Goal: Find specific page/section: Find specific page/section

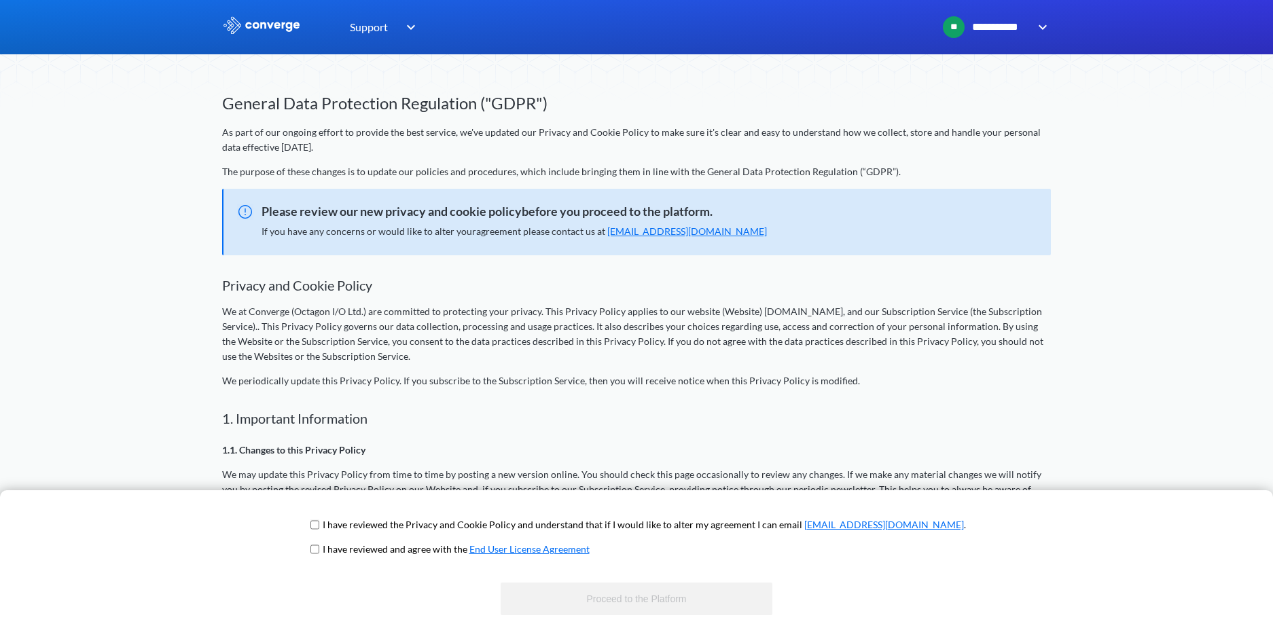
click at [319, 553] on input "checkbox" at bounding box center [314, 549] width 9 height 11
checkbox input "true"
click at [368, 529] on span "I have reviewed the Privacy and Cookie Policy and understand that if I would li…" at bounding box center [637, 530] width 658 height 24
click at [319, 523] on input "checkbox" at bounding box center [314, 525] width 9 height 11
checkbox input "true"
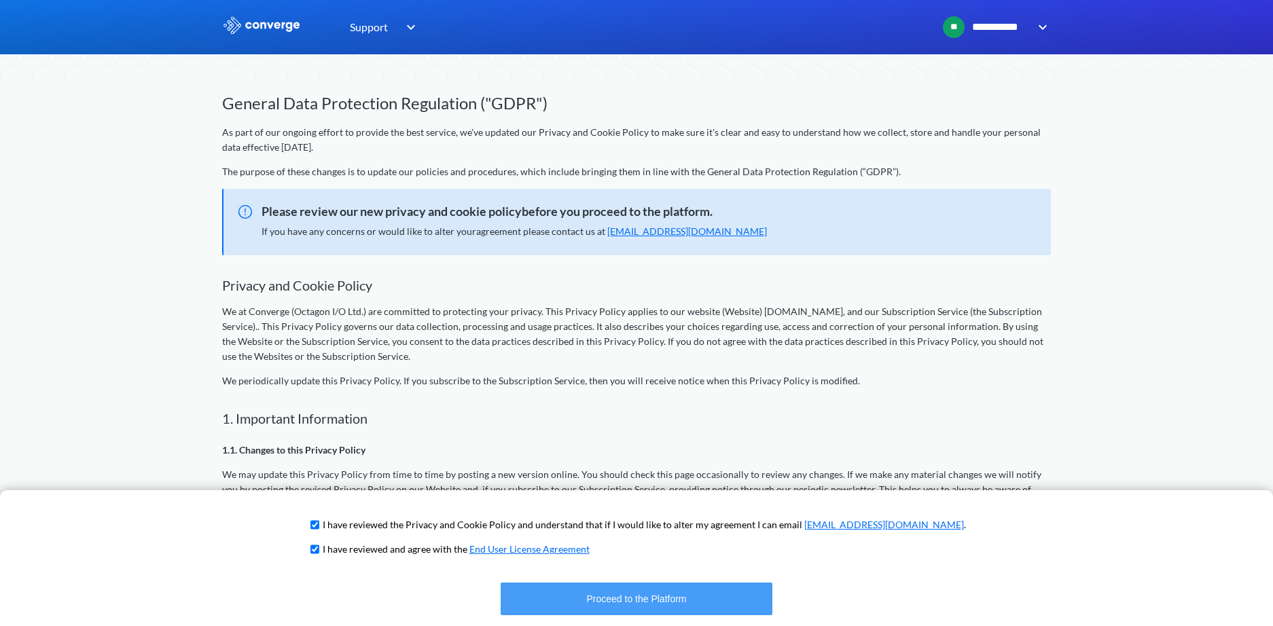
click at [579, 597] on button "Proceed to the Platform" at bounding box center [637, 599] width 272 height 33
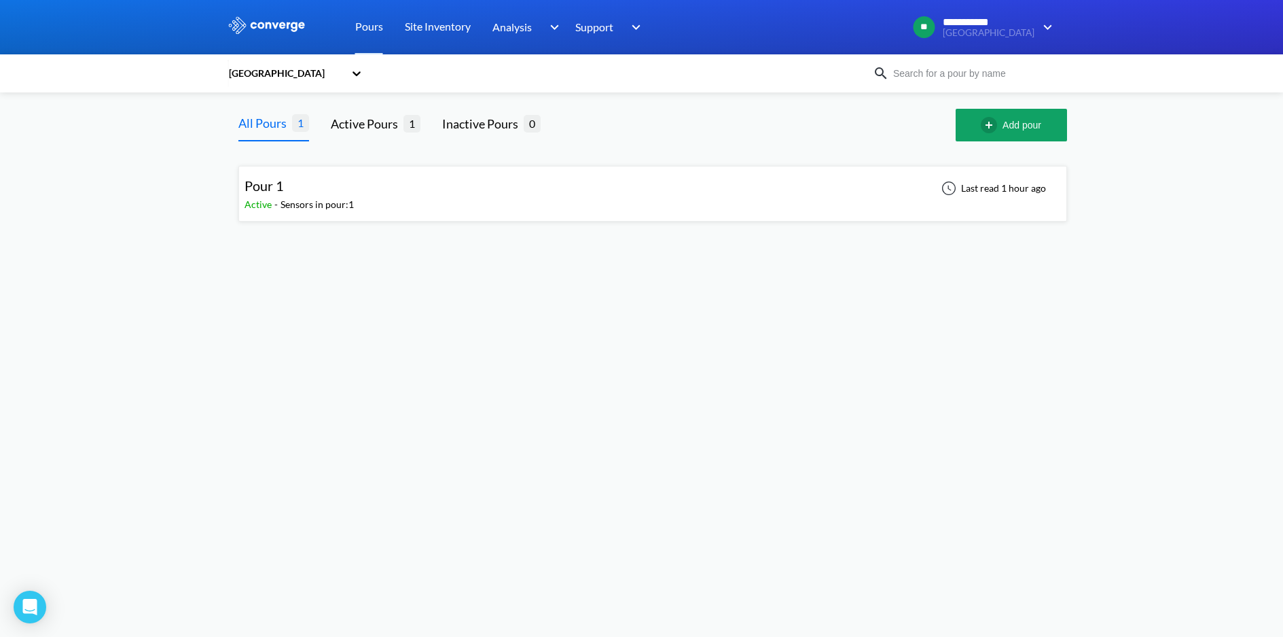
click at [258, 197] on div "Active -" at bounding box center [263, 204] width 36 height 15
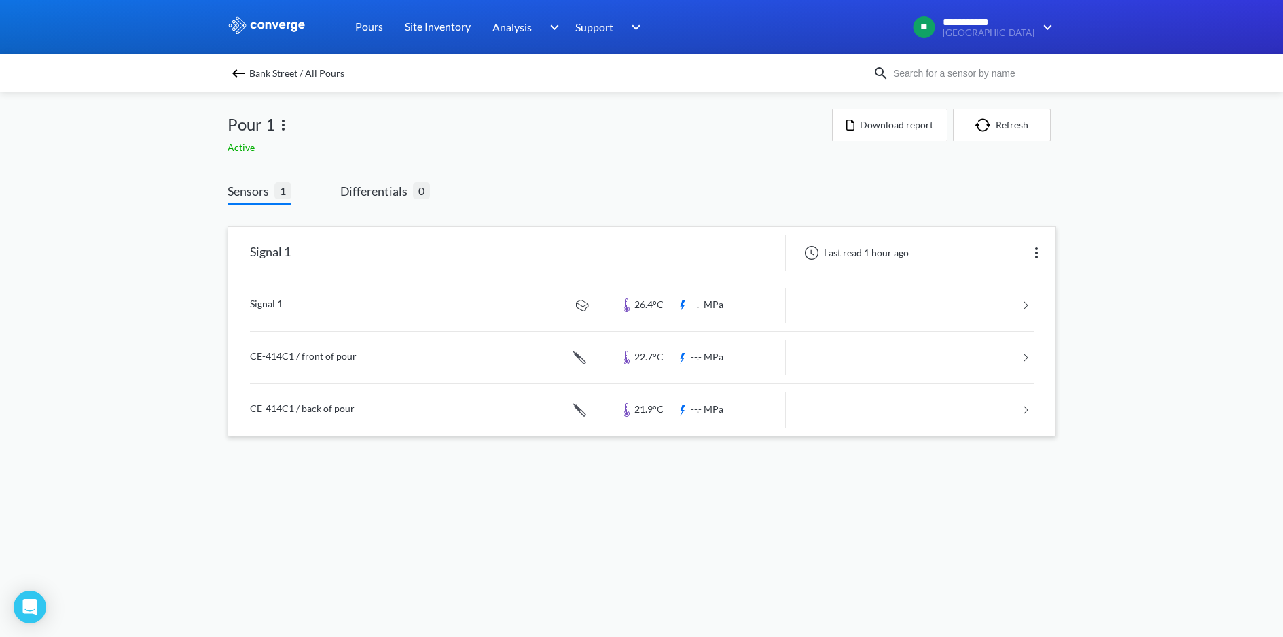
click at [1025, 304] on link at bounding box center [642, 305] width 784 height 52
